Goal: Task Accomplishment & Management: Use online tool/utility

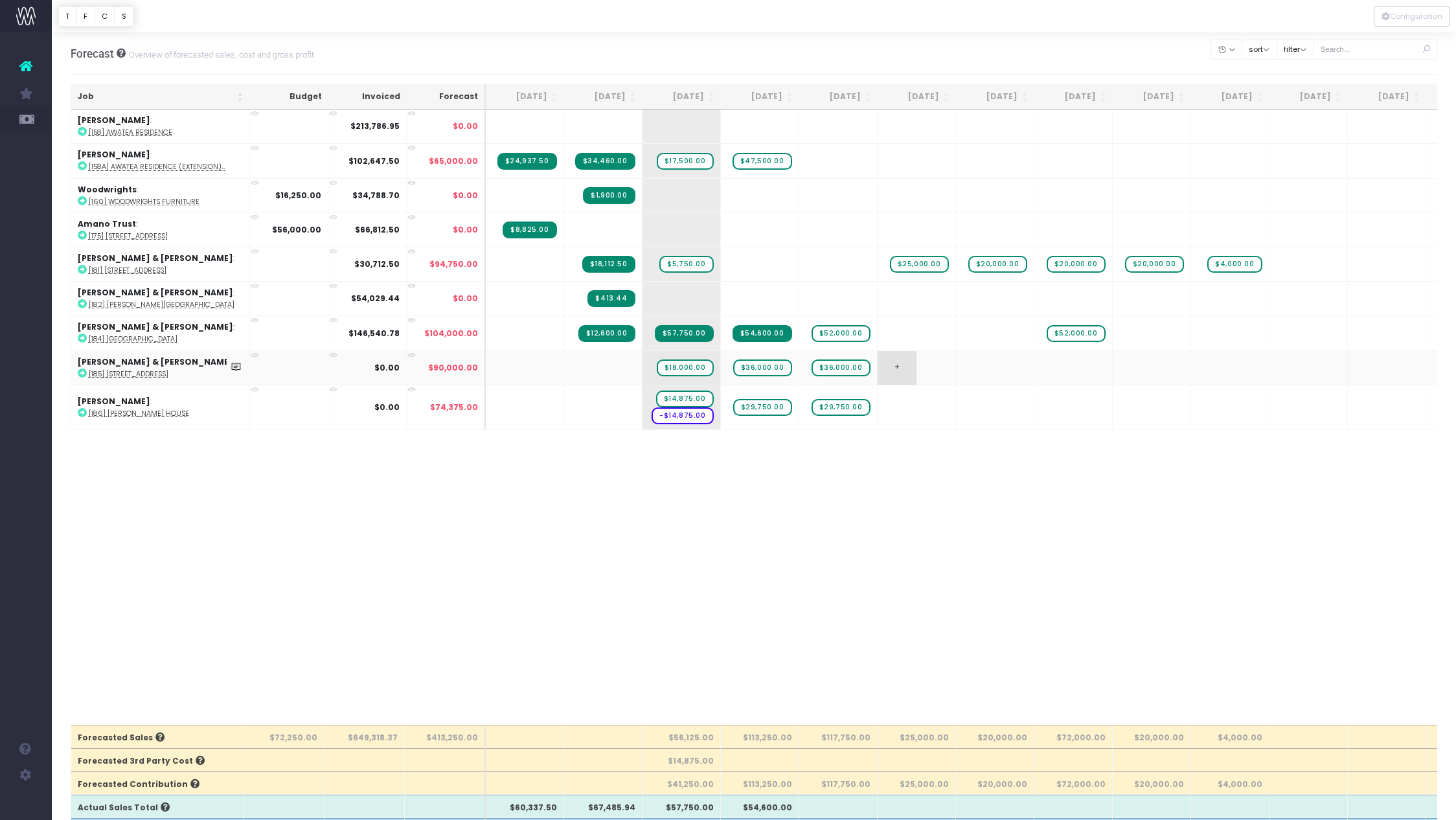
click at [899, 368] on span "+" at bounding box center [896, 367] width 39 height 34
type input "50000"
click at [932, 502] on body "Oh my... this is bad. [PERSON_NAME] wasn't able to load this page. Please conta…" at bounding box center [728, 410] width 1456 height 820
click at [970, 365] on span "+" at bounding box center [975, 367] width 39 height 34
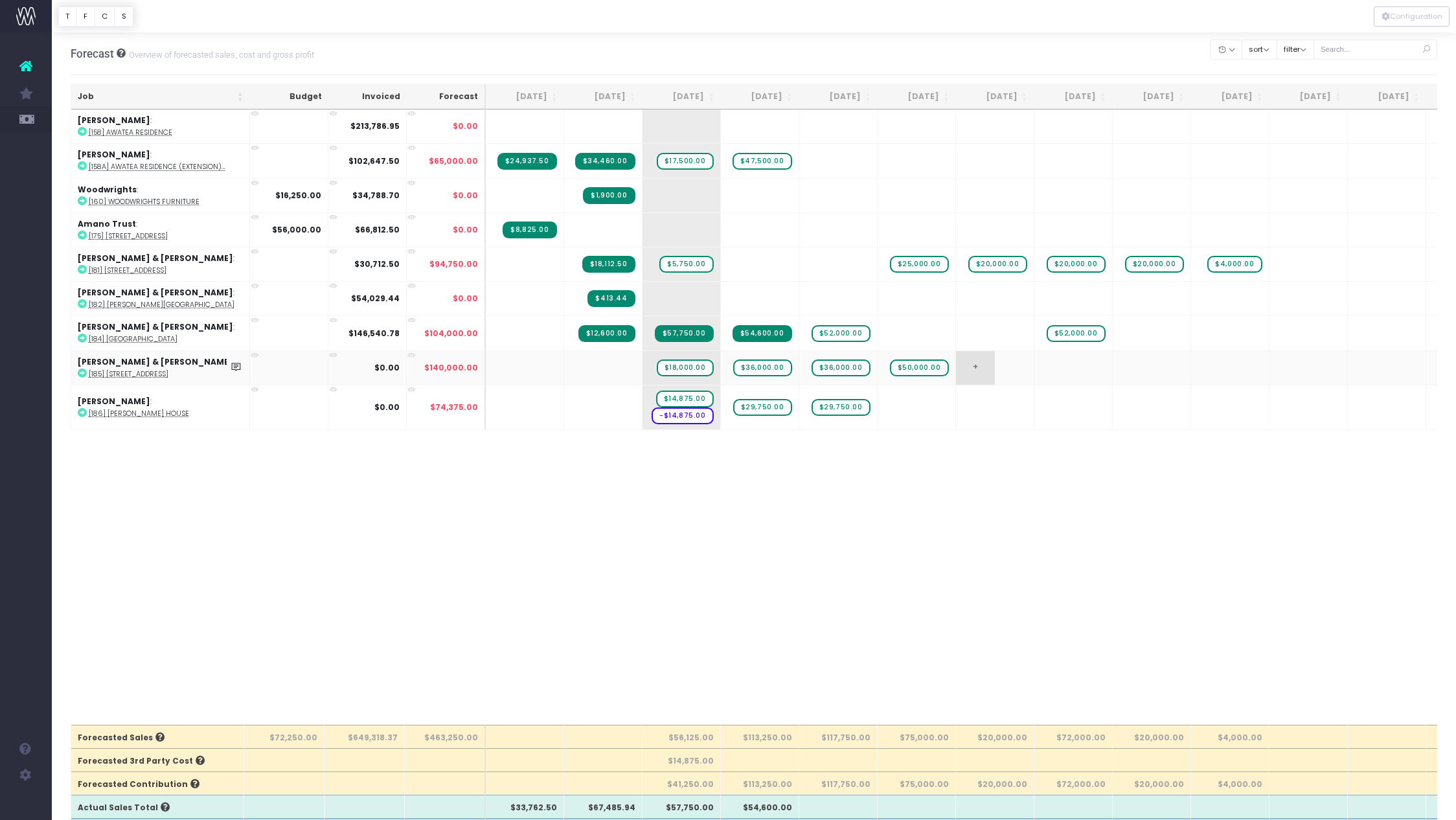
click at [970, 365] on span "+" at bounding box center [975, 367] width 39 height 34
type input "50000"
click at [1017, 539] on body "Oh my... this is bad. [PERSON_NAME] wasn't able to load this page. Please conta…" at bounding box center [728, 410] width 1456 height 820
click at [983, 403] on span "+" at bounding box center [975, 407] width 39 height 44
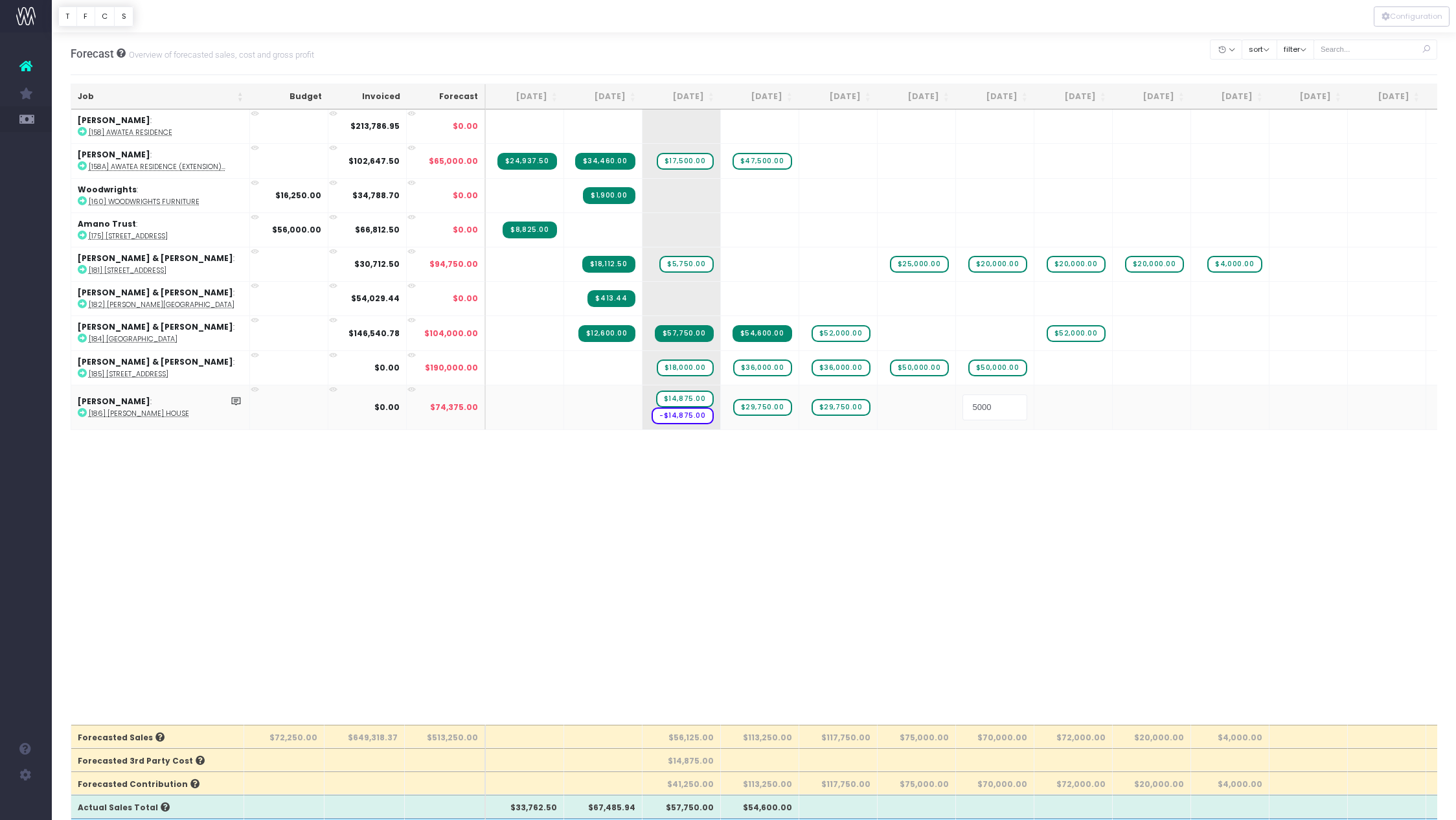
type input "50000"
click at [973, 462] on body "Oh my... this is bad. [PERSON_NAME] wasn't able to load this page. Please conta…" at bounding box center [728, 410] width 1456 height 820
click at [855, 127] on td "+" at bounding box center [839, 126] width 79 height 34
click at [818, 124] on span "+" at bounding box center [818, 126] width 39 height 34
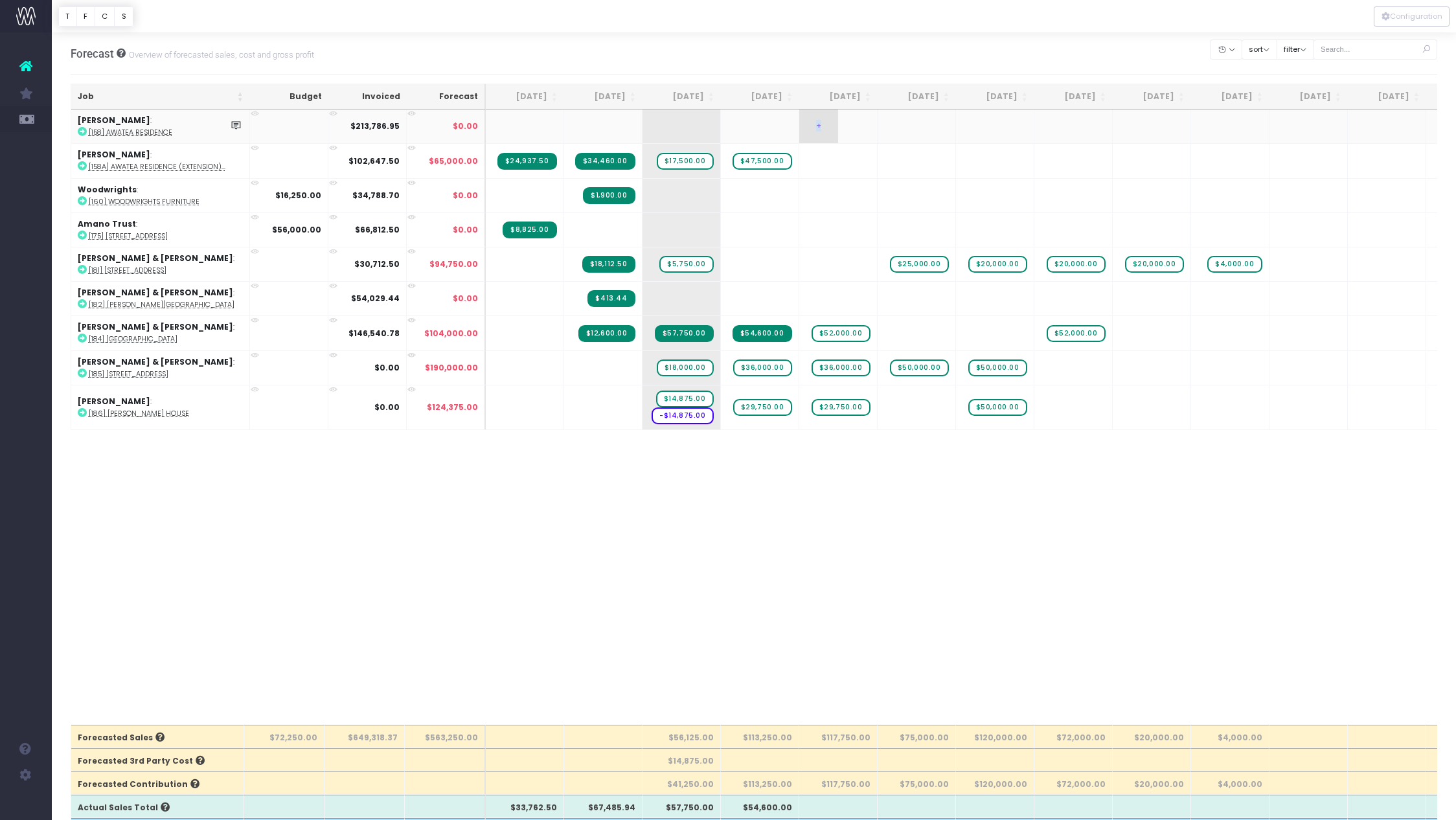
click at [818, 124] on span "+" at bounding box center [818, 126] width 39 height 34
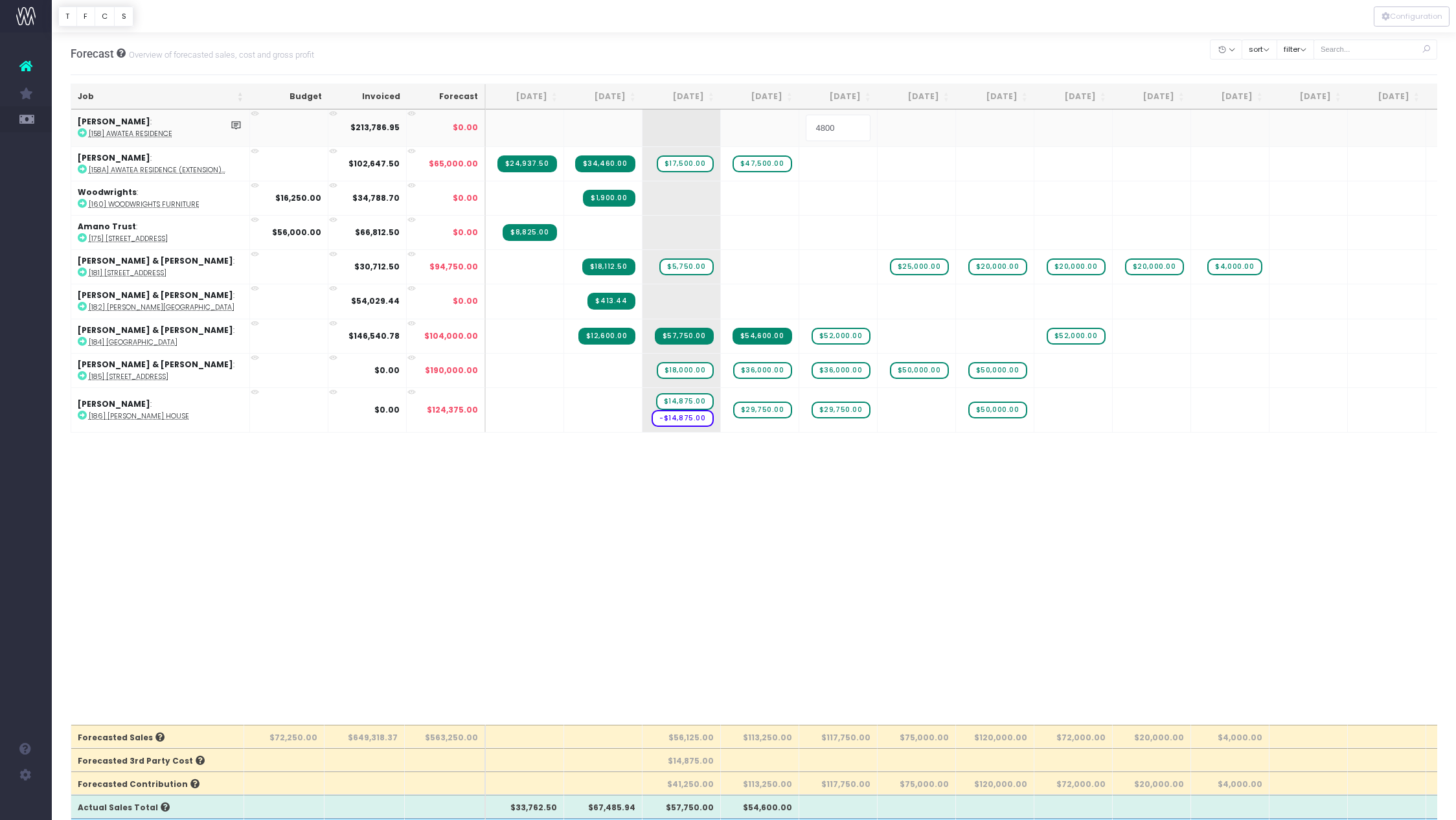
type input "48000"
click at [862, 513] on body "Oh my... this is bad. [PERSON_NAME] wasn't able to load this page. Please conta…" at bounding box center [728, 410] width 1456 height 820
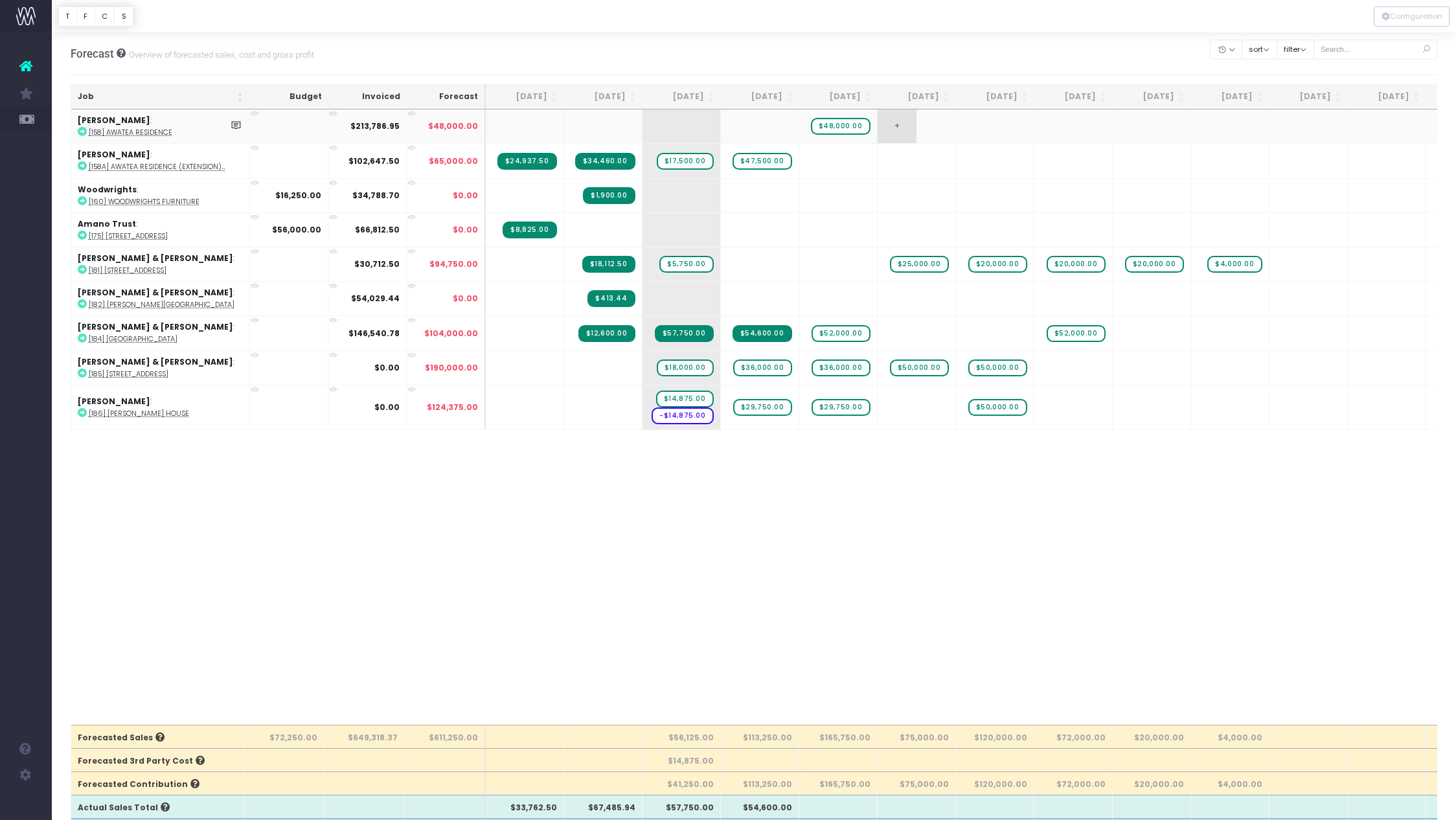
click at [895, 124] on span "+" at bounding box center [896, 126] width 39 height 34
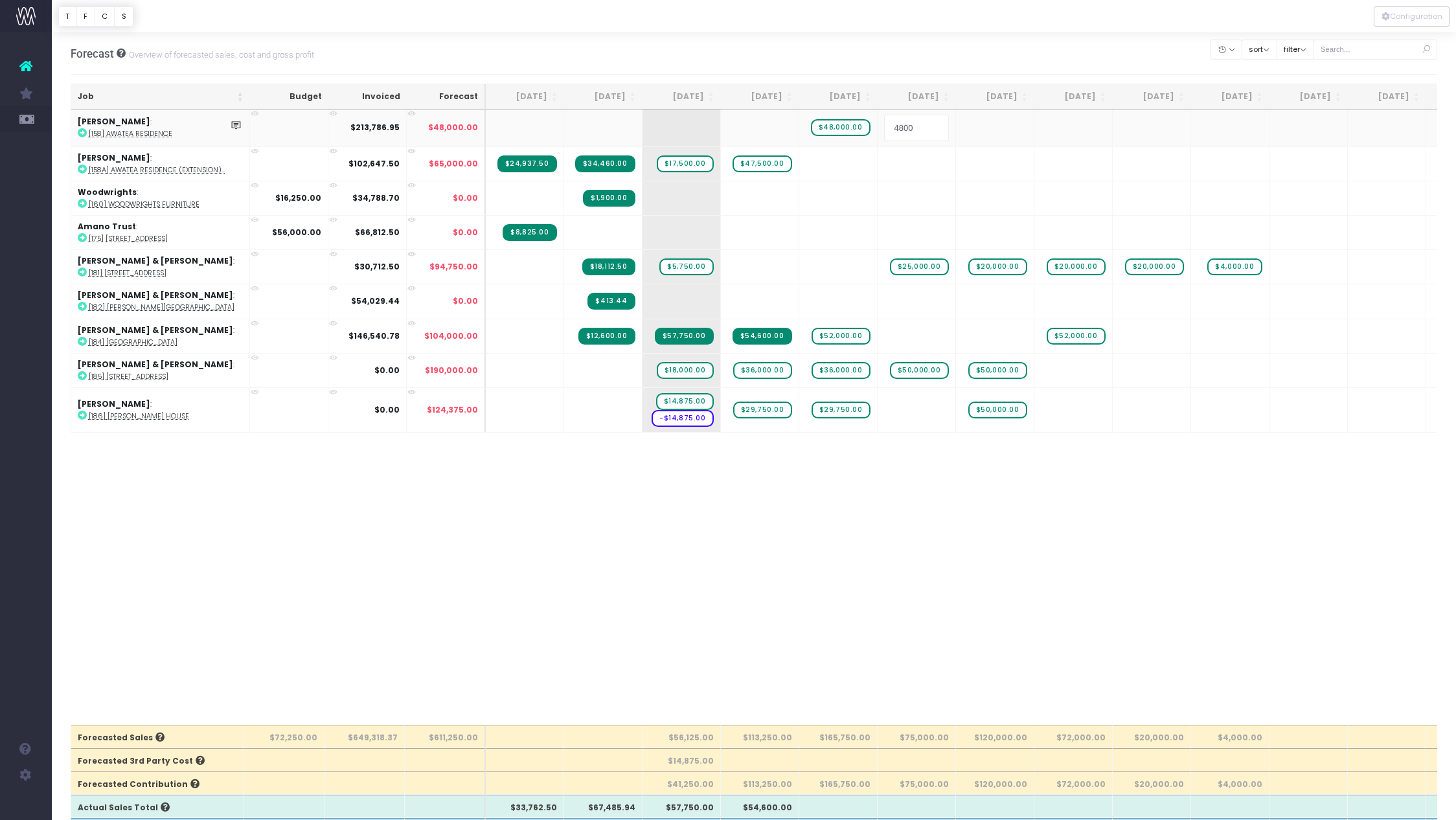
type input "48000"
click at [893, 613] on body "Oh my... this is bad. [PERSON_NAME] wasn't able to load this page. Please conta…" at bounding box center [728, 410] width 1456 height 820
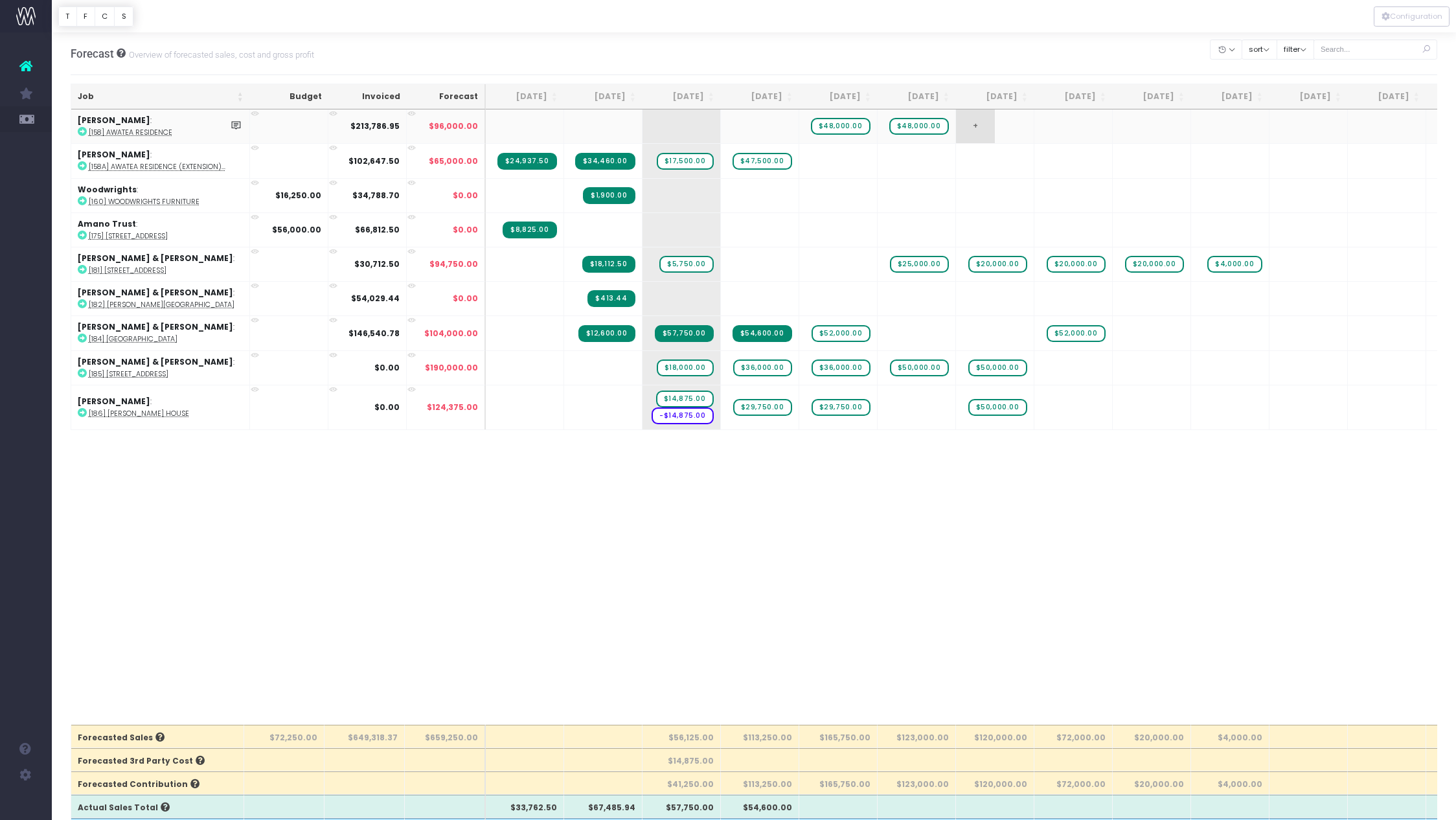
click at [978, 127] on span "+" at bounding box center [975, 126] width 39 height 34
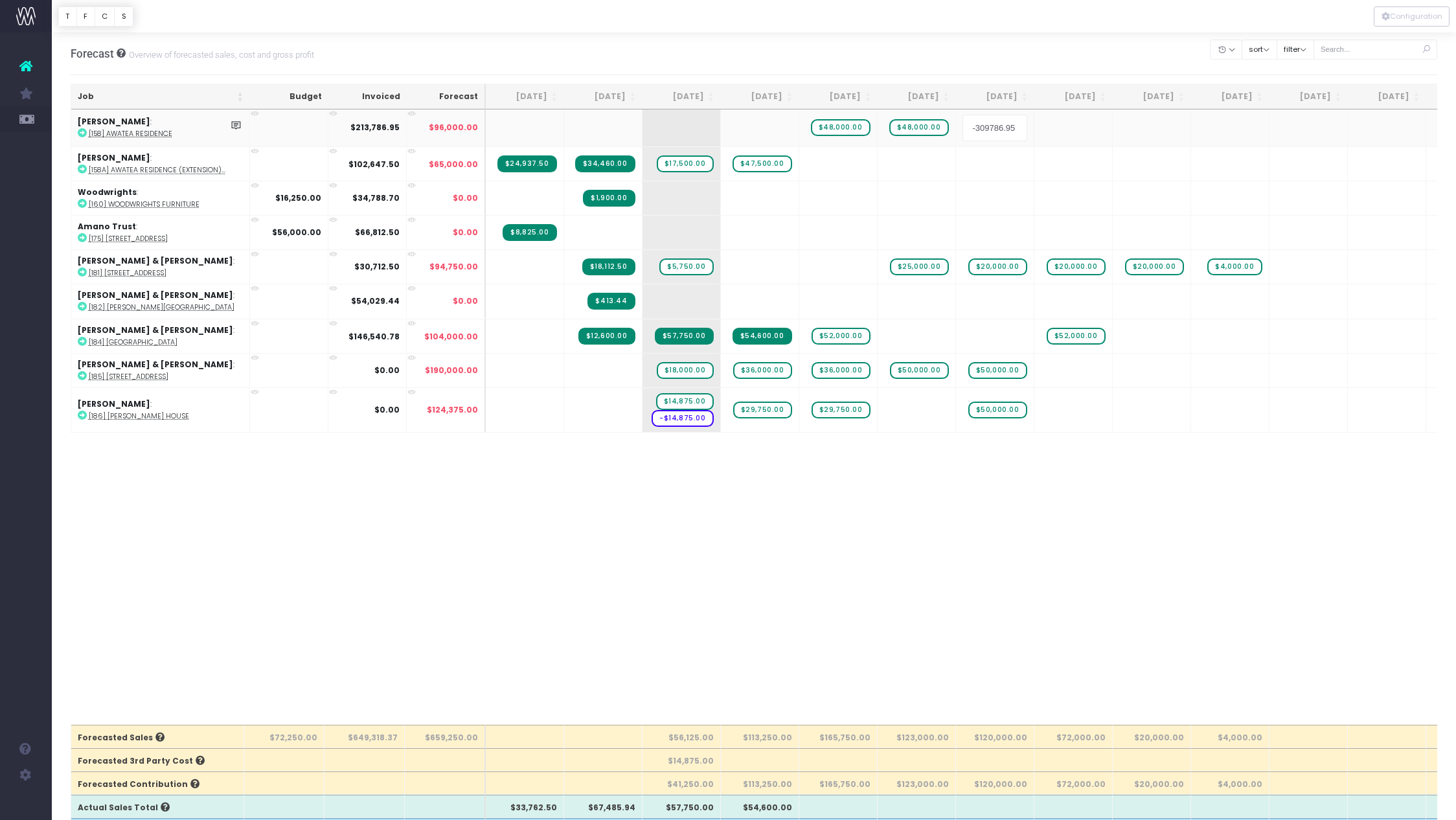
type input "3"
type input "48000"
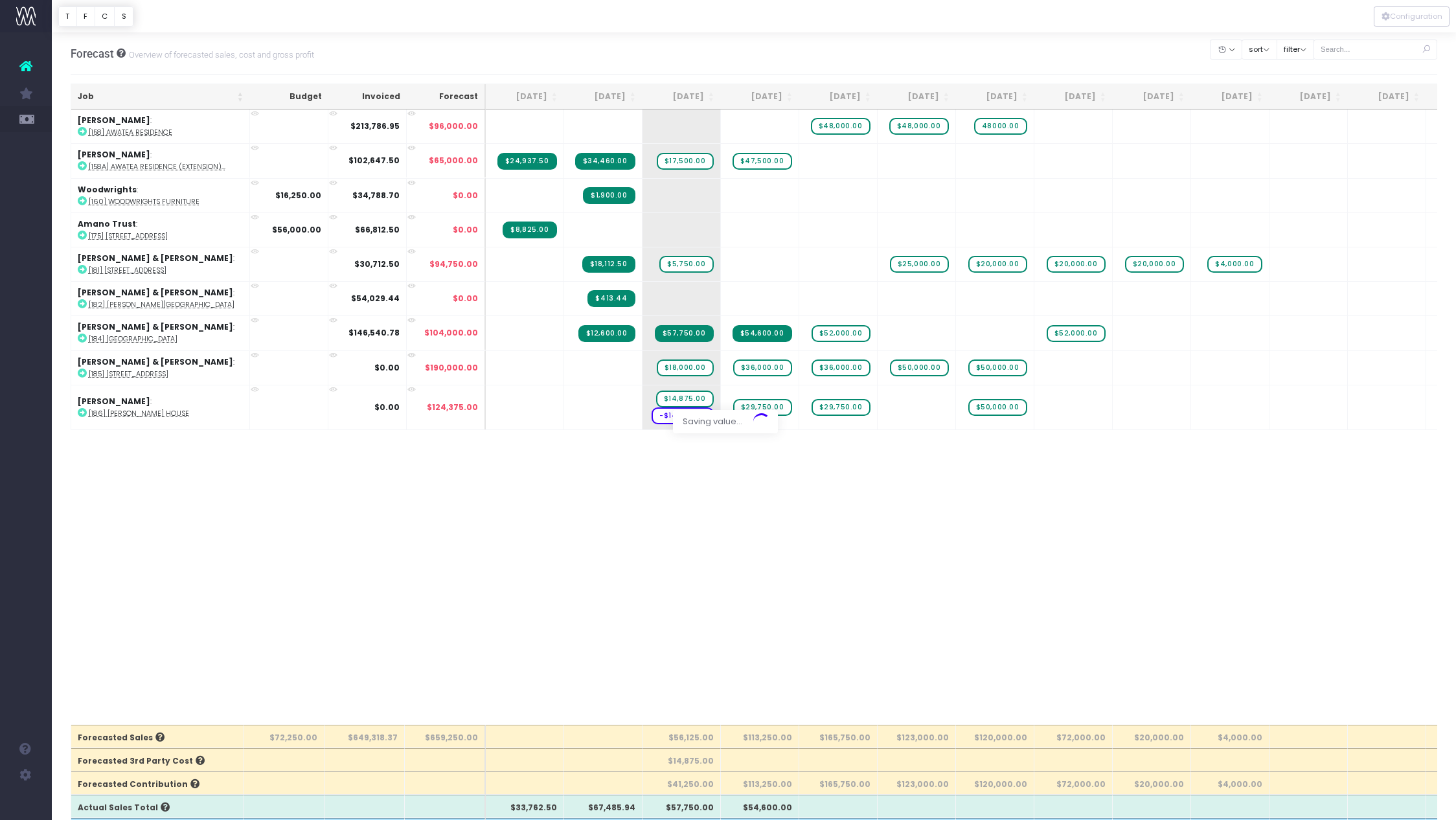
click at [1090, 511] on body "Oh my... this is bad. [PERSON_NAME] wasn't able to load this page. Please conta…" at bounding box center [728, 410] width 1456 height 820
click at [837, 140] on span "+" at bounding box center [818, 126] width 39 height 34
click at [830, 128] on span "+" at bounding box center [818, 126] width 39 height 34
drag, startPoint x: 899, startPoint y: 35, endPoint x: 910, endPoint y: 149, distance: 114.5
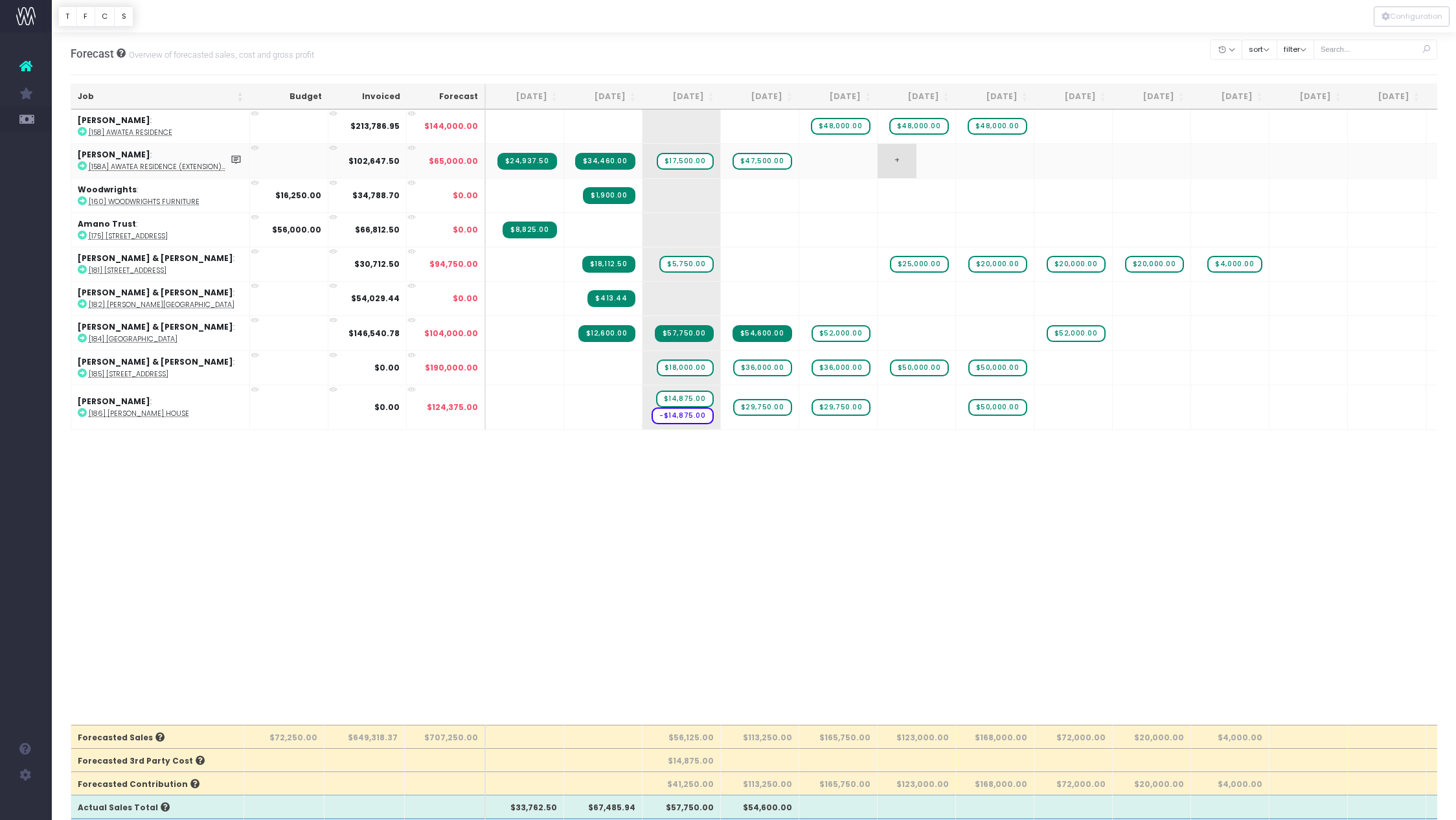
click at [899, 34] on div "Forecast Overview of forecasted sales, cost and gross profit Clear Filters Hide…" at bounding box center [754, 53] width 1367 height 42
click at [928, 127] on span "$48,000.00" at bounding box center [919, 126] width 60 height 17
click at [910, 9] on div at bounding box center [754, 16] width 1404 height 32
click at [993, 125] on td "+ $48,000.00" at bounding box center [995, 126] width 79 height 34
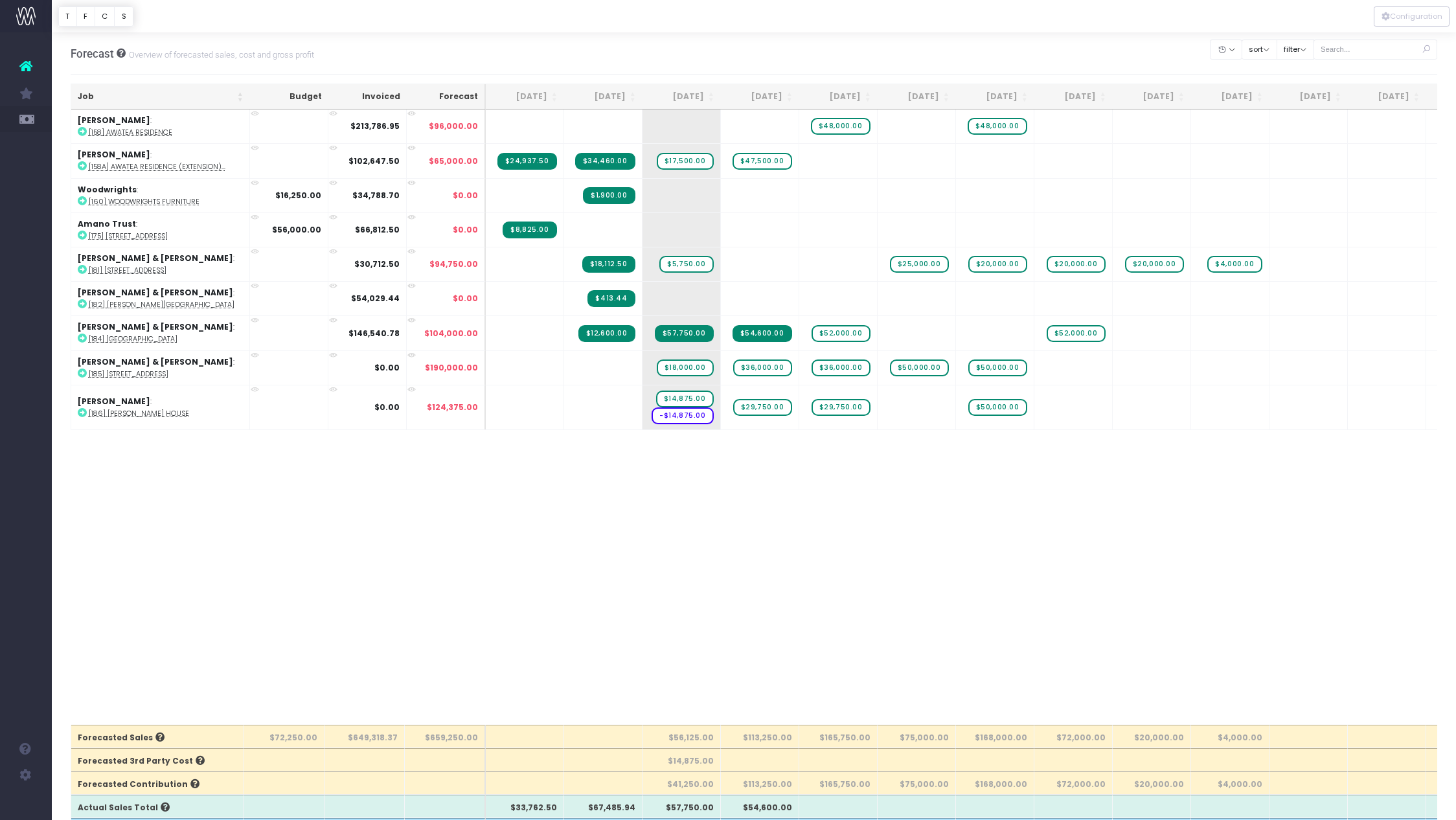
click at [0, 0] on span "+" at bounding box center [0, 0] width 0 height 0
click at [944, 21] on div at bounding box center [754, 16] width 1404 height 32
click at [851, 127] on span "$48,000.00" at bounding box center [840, 126] width 60 height 17
click at [861, 20] on div at bounding box center [754, 16] width 1404 height 32
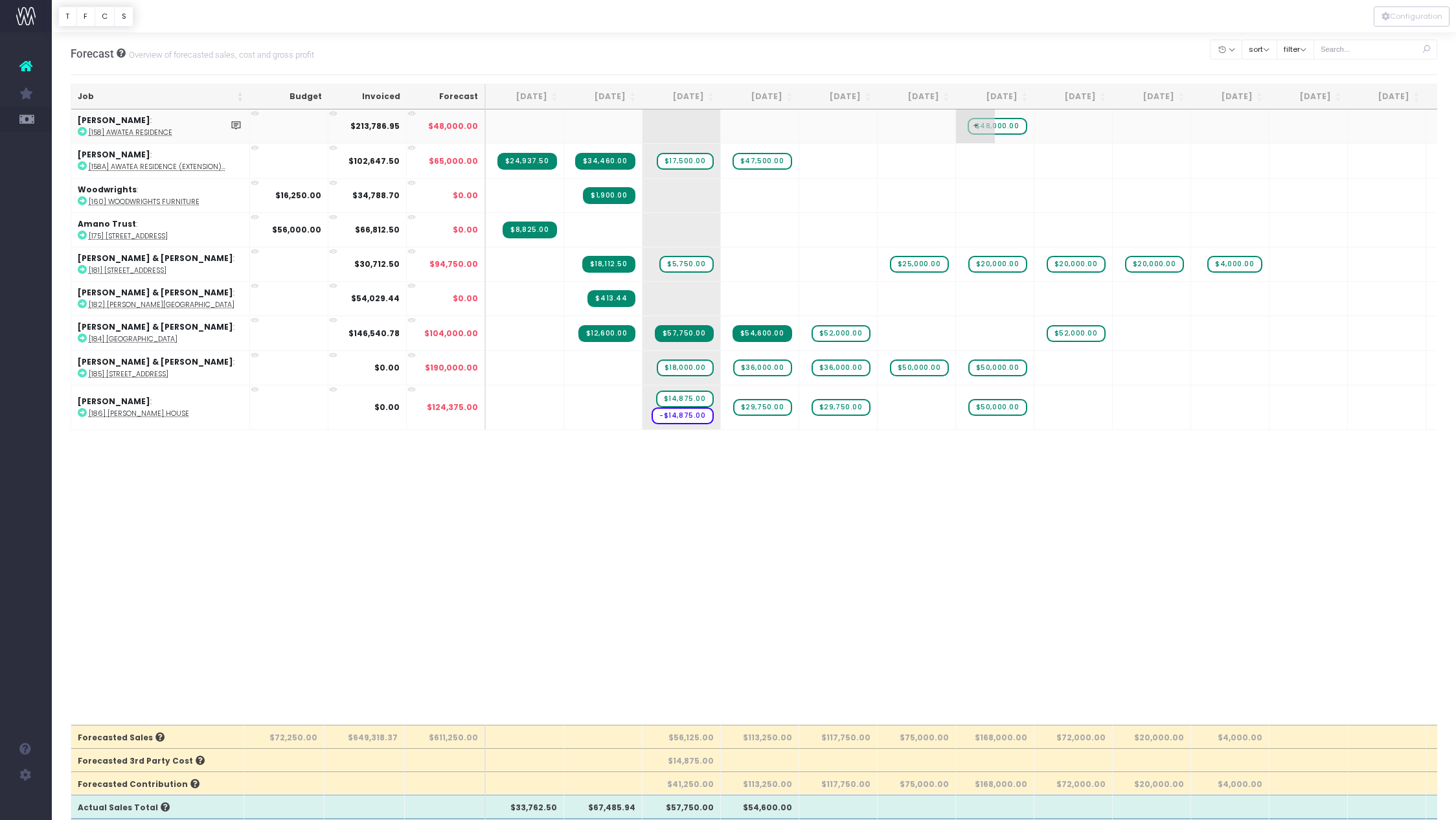
click at [987, 129] on span "+" at bounding box center [975, 126] width 39 height 34
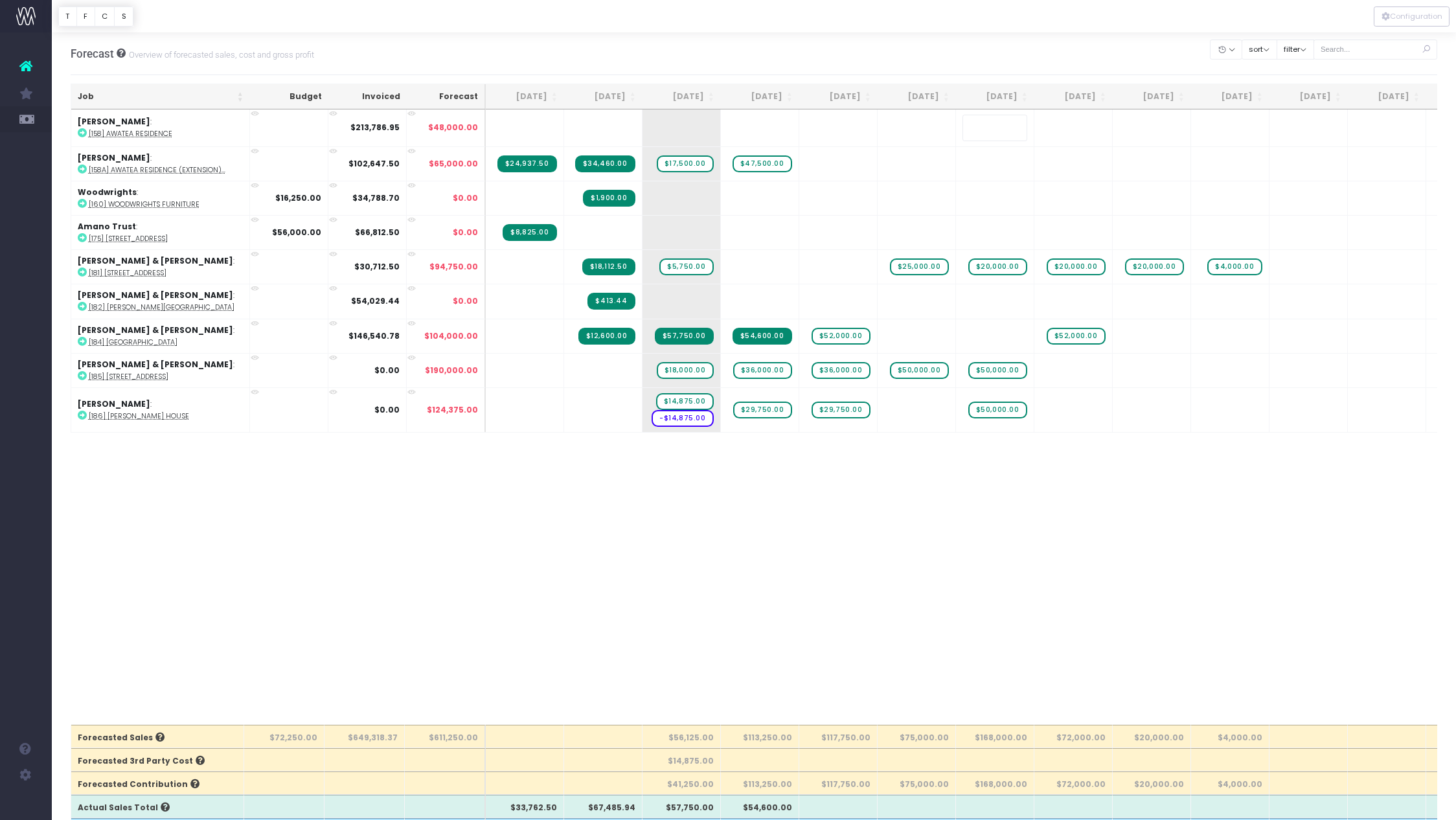
click at [1006, 18] on div at bounding box center [754, 16] width 1404 height 32
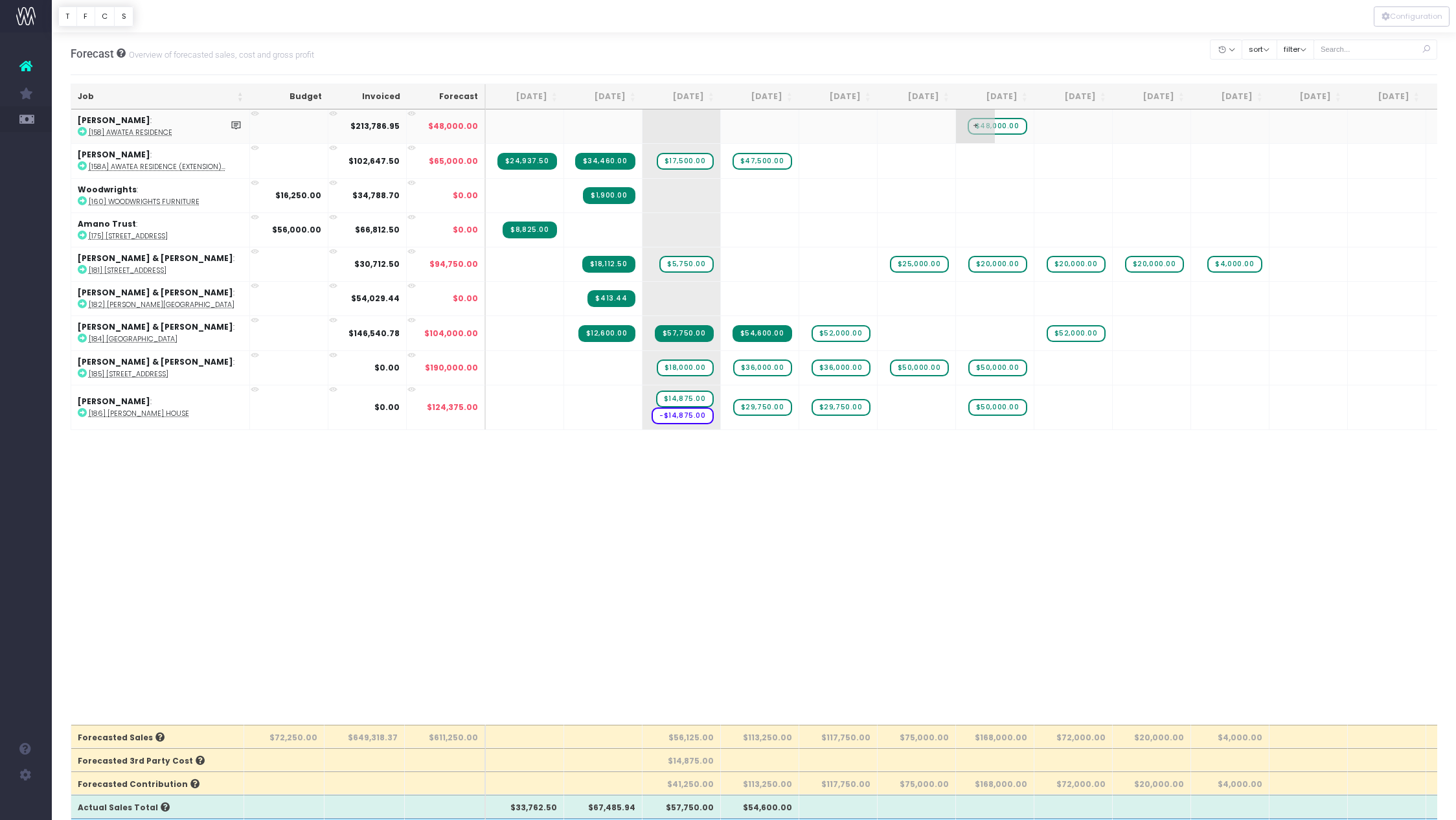
click at [1006, 125] on span "$48,000.00" at bounding box center [998, 126] width 60 height 17
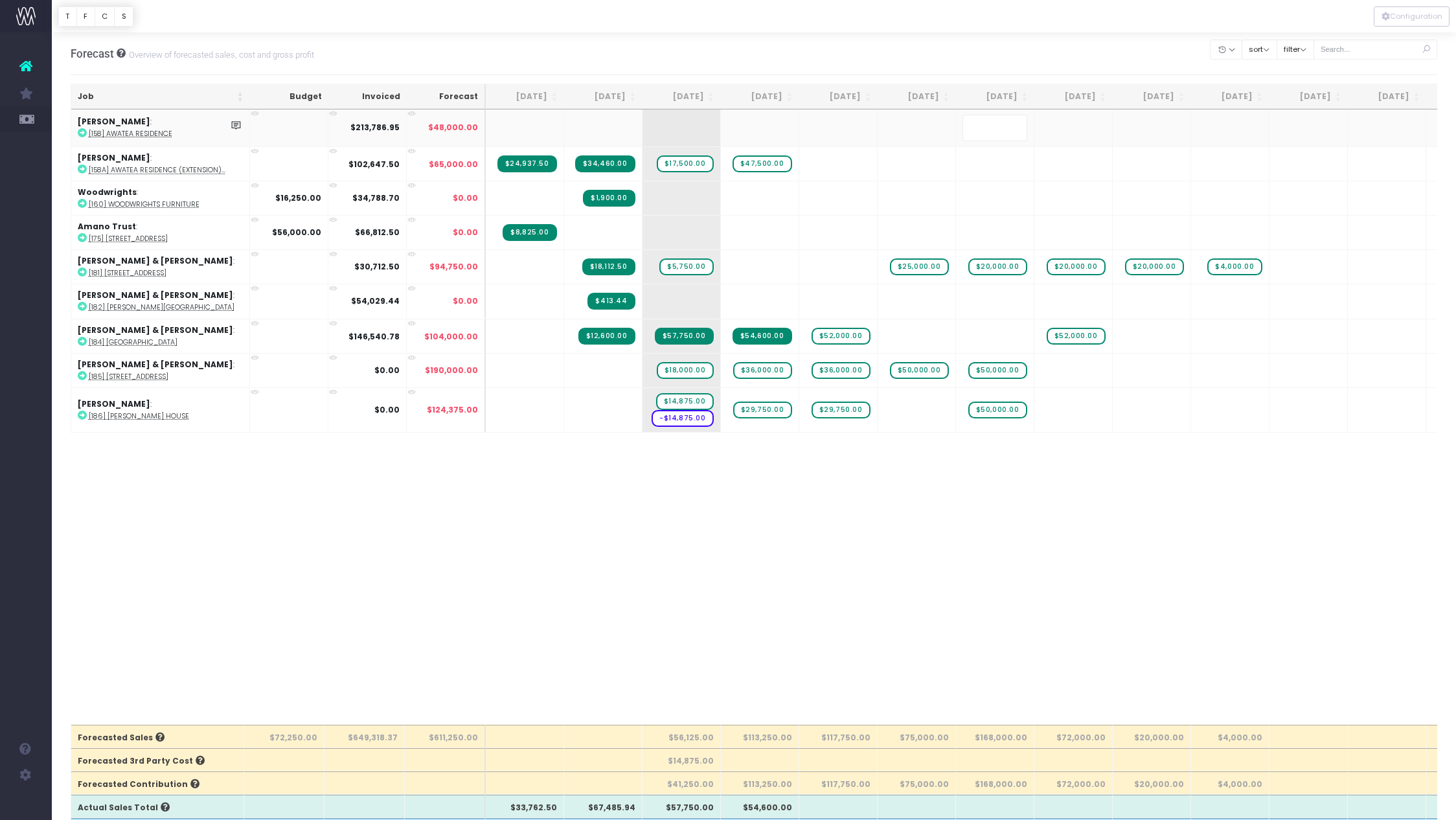
type input "]"
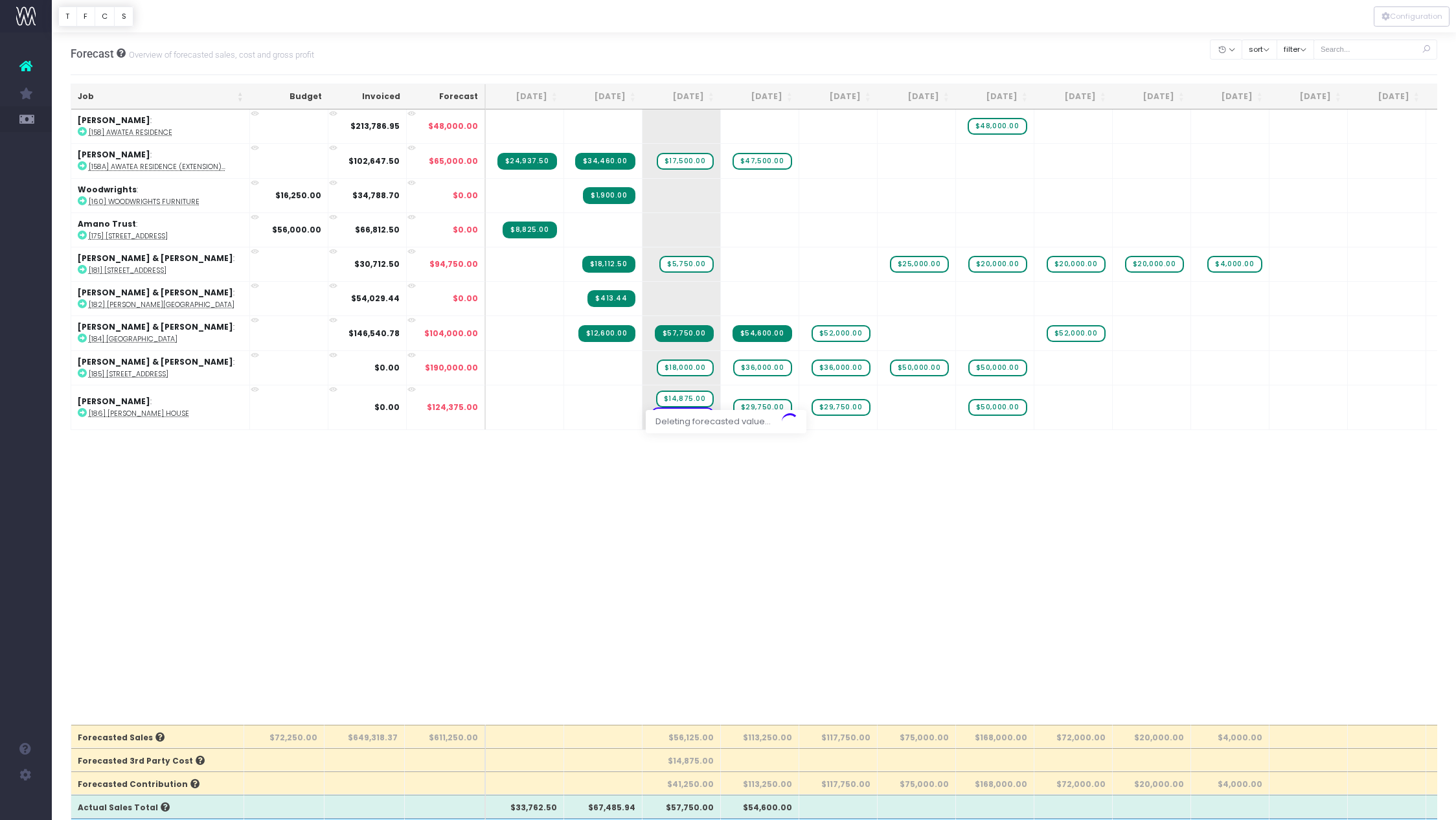
click at [1011, 29] on div at bounding box center [754, 16] width 1404 height 32
